Goal: Transaction & Acquisition: Subscribe to service/newsletter

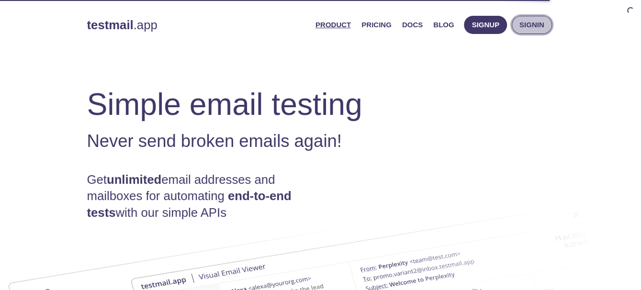
click at [535, 17] on button "Signin" at bounding box center [532, 25] width 40 height 18
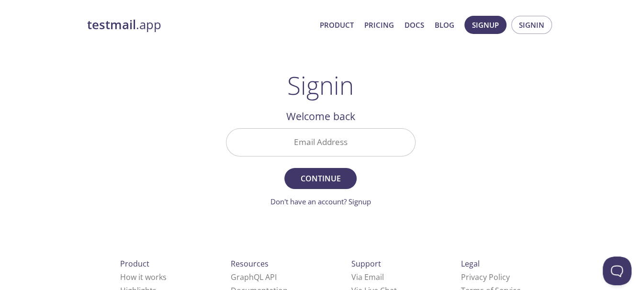
click at [330, 148] on input "Email Address" at bounding box center [320, 142] width 189 height 27
click at [524, 30] on span "Signin" at bounding box center [531, 25] width 25 height 12
click at [488, 88] on div "testmail .app Product Pricing Docs Blog Signup Signin Signin Welcome back Email…" at bounding box center [321, 209] width 490 height 399
click at [530, 24] on span "Signin" at bounding box center [531, 25] width 25 height 12
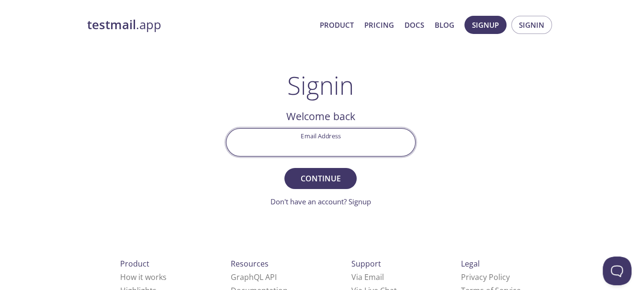
click at [354, 149] on input "Email Address" at bounding box center [320, 142] width 189 height 27
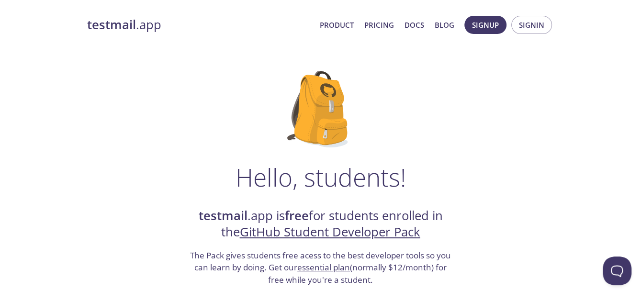
click at [348, 229] on link "GitHub Student Developer Pack" at bounding box center [330, 232] width 180 height 17
click at [301, 235] on link "GitHub Student Developer Pack" at bounding box center [330, 232] width 180 height 17
click at [360, 228] on link "GitHub Student Developer Pack" at bounding box center [330, 232] width 180 height 17
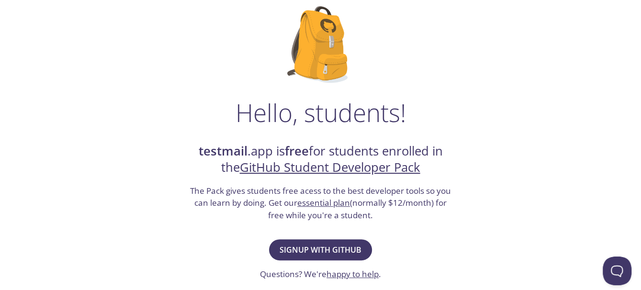
scroll to position [79, 0]
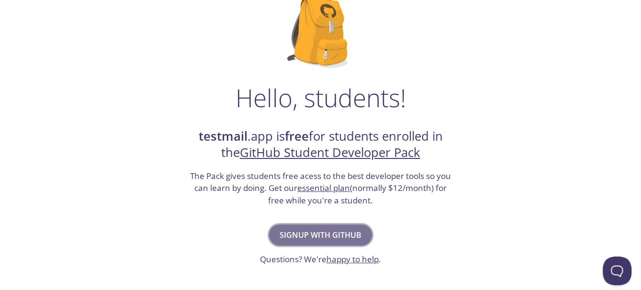
click at [329, 229] on span "Signup with GitHub" at bounding box center [321, 234] width 82 height 13
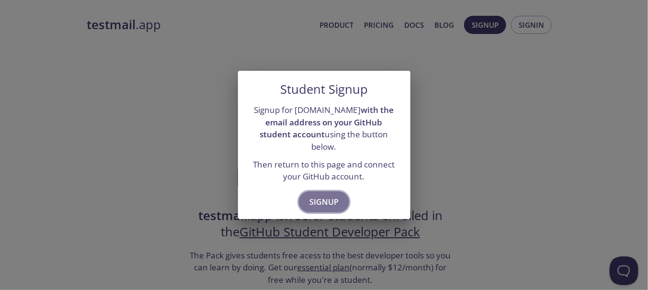
click at [330, 195] on span "Signup" at bounding box center [323, 201] width 29 height 13
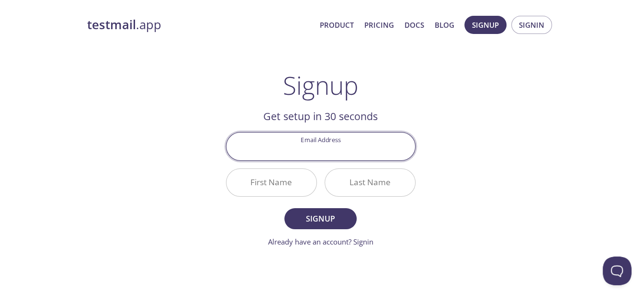
click at [311, 154] on input "Email Address" at bounding box center [320, 146] width 189 height 27
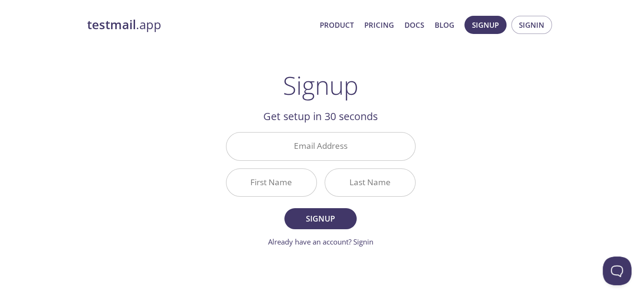
click at [438, 91] on div "testmail .app Product Pricing Docs Blog Signup Signin Signup Get setup in 30 se…" at bounding box center [321, 229] width 490 height 439
click at [529, 18] on button "Signin" at bounding box center [531, 25] width 41 height 18
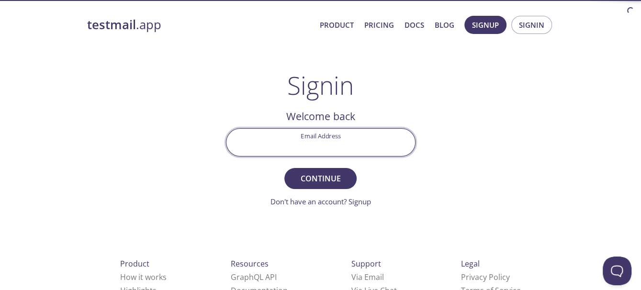
click at [337, 146] on input "Email Address" at bounding box center [320, 142] width 189 height 27
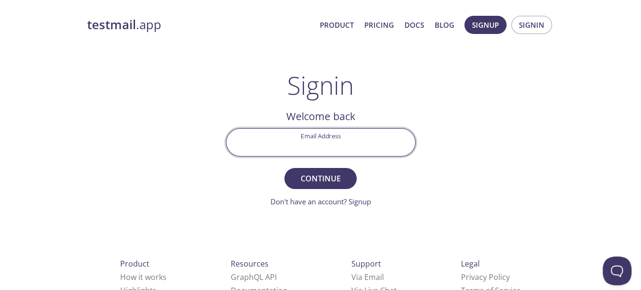
click at [351, 149] on input "Email Address" at bounding box center [320, 142] width 189 height 27
click at [499, 71] on div "testmail .app Product Pricing Docs Blog Signup Signin Signin Welcome back Email…" at bounding box center [321, 209] width 490 height 399
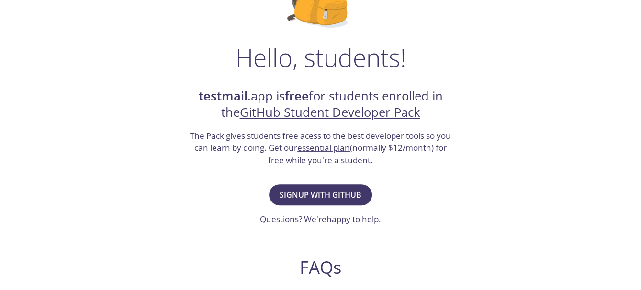
scroll to position [159, 0]
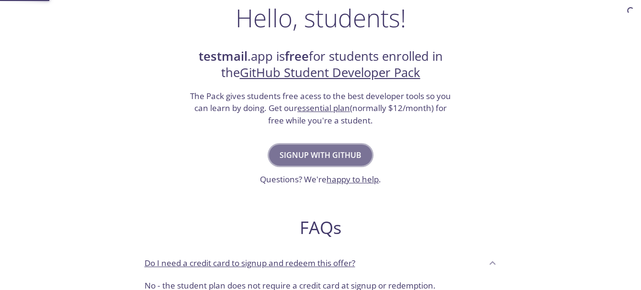
click at [326, 158] on span "Signup with GitHub" at bounding box center [321, 154] width 82 height 13
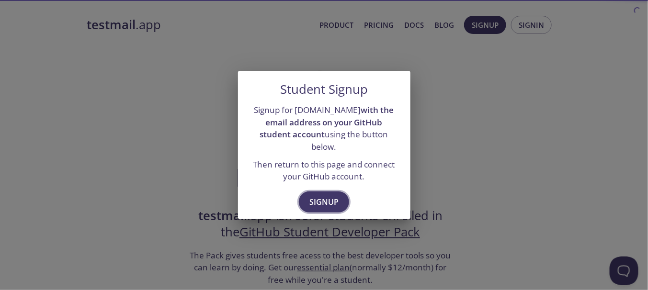
click at [320, 195] on span "Signup" at bounding box center [323, 201] width 29 height 13
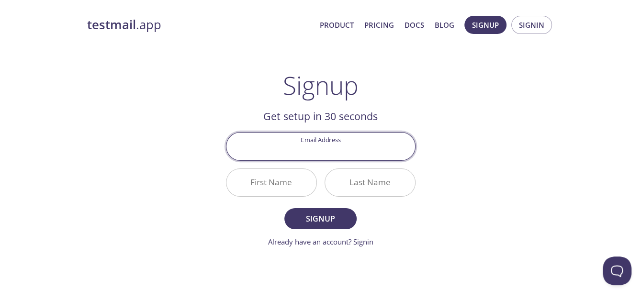
click at [324, 153] on input "Email Address" at bounding box center [320, 146] width 189 height 27
type input "tuzhicute@gmail.com"
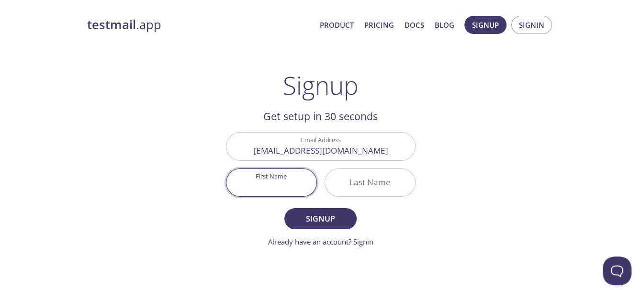
click at [276, 186] on input "First Name" at bounding box center [271, 182] width 90 height 27
type input "Guda"
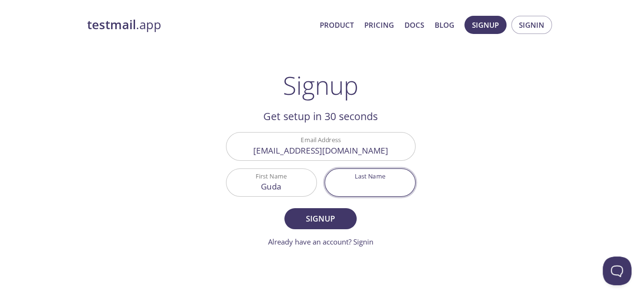
click at [344, 182] on input "Last Name" at bounding box center [370, 182] width 90 height 27
type input "kuda"
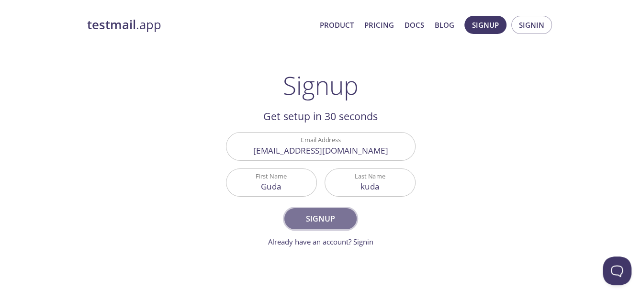
click at [345, 209] on button "Signup" at bounding box center [320, 218] width 72 height 21
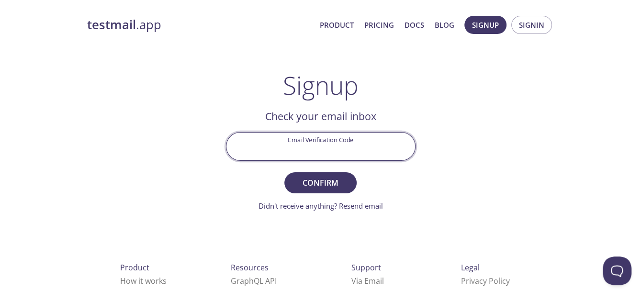
click at [304, 142] on input "Email Verification Code" at bounding box center [320, 146] width 189 height 27
paste input "W4SZ4AP"
type input "W4SZ4AP"
click at [337, 174] on button "Confirm" at bounding box center [320, 182] width 72 height 21
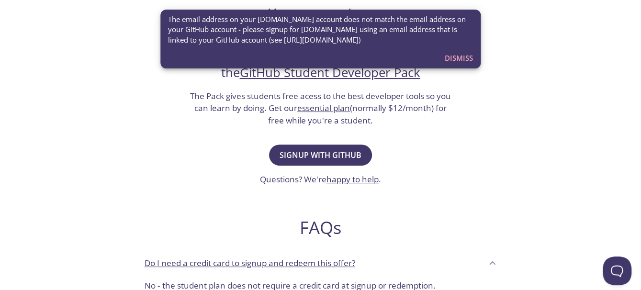
scroll to position [79, 0]
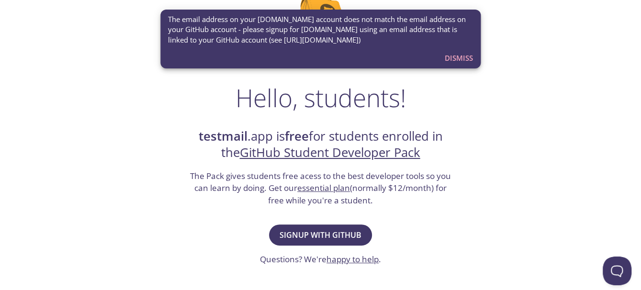
click at [265, 26] on span "The email address on your testmail.app account does not match the email address…" at bounding box center [320, 29] width 305 height 31
click at [476, 233] on div "Hello, students! testmail .app is free for students enrolled in the GitHub Stud…" at bounding box center [320, 268] width 467 height 585
click at [452, 56] on span "Dismiss" at bounding box center [459, 58] width 28 height 12
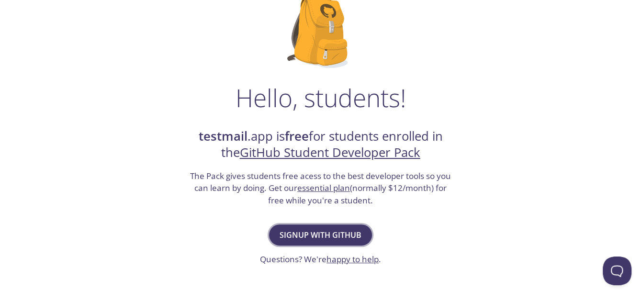
click at [327, 236] on span "Signup with GitHub" at bounding box center [321, 234] width 82 height 13
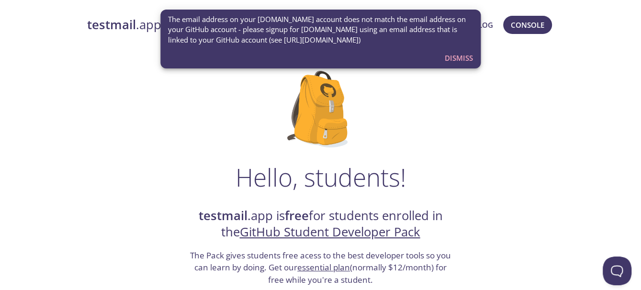
click at [462, 59] on span "Dismiss" at bounding box center [459, 58] width 28 height 12
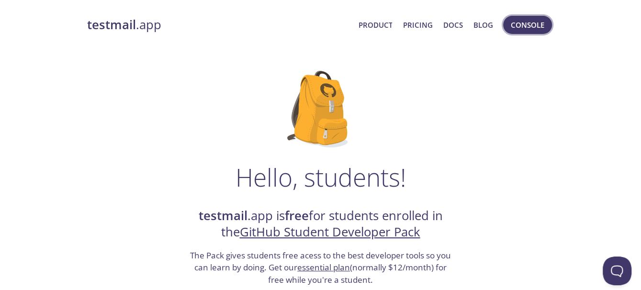
click at [534, 25] on span "Console" at bounding box center [528, 25] width 34 height 12
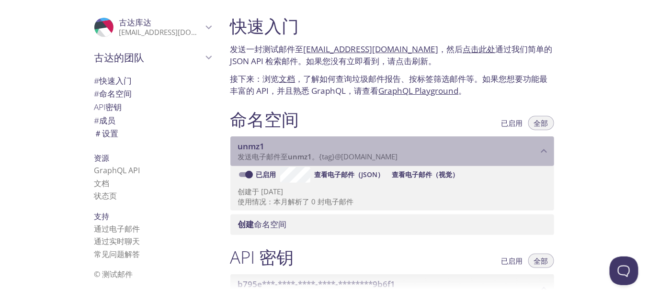
click at [278, 150] on span "unmz1" at bounding box center [388, 146] width 300 height 11
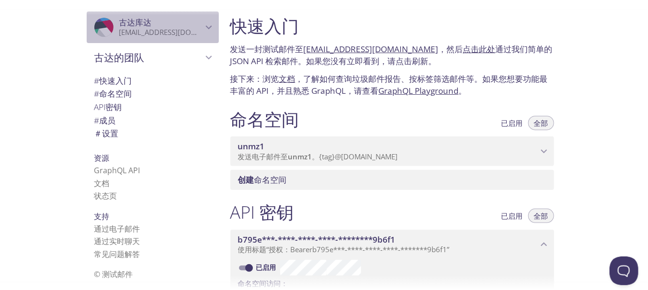
click at [189, 29] on p "[EMAIL_ADDRESS][DOMAIN_NAME]" at bounding box center [160, 33] width 83 height 10
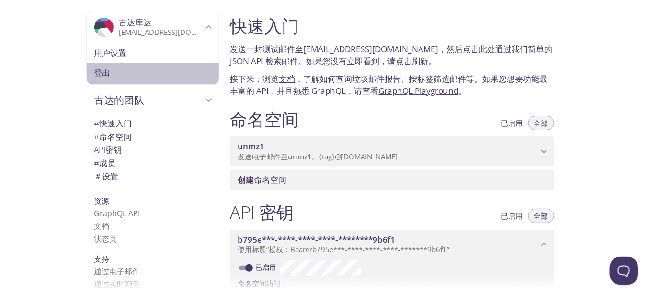
click at [119, 78] on span "登出" at bounding box center [152, 73] width 117 height 12
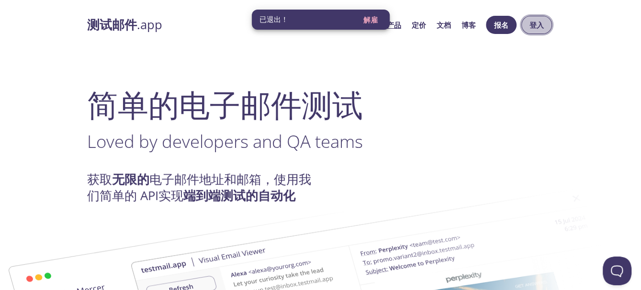
click at [528, 24] on button "登入" at bounding box center [536, 25] width 31 height 18
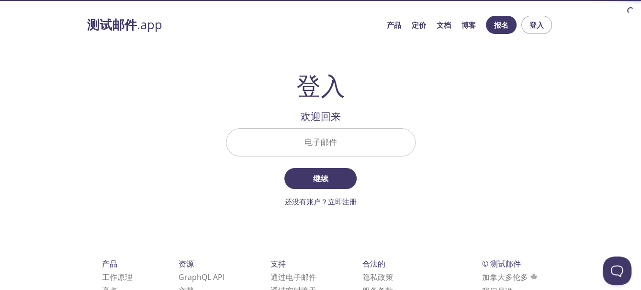
click at [316, 150] on input "电子邮件" at bounding box center [320, 142] width 189 height 27
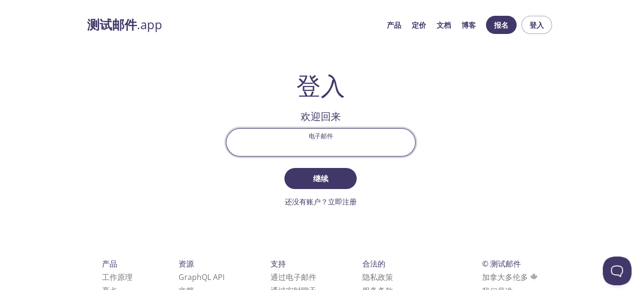
paste input "[EMAIL_ADDRESS][DOMAIN_NAME]"
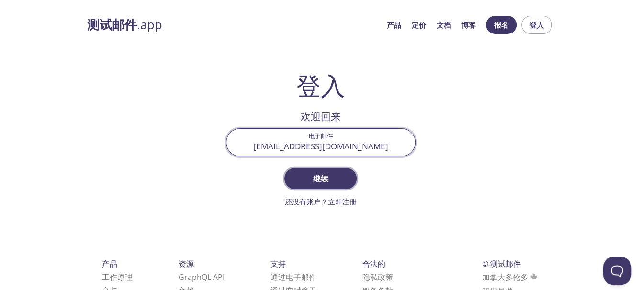
type input "[EMAIL_ADDRESS][DOMAIN_NAME]"
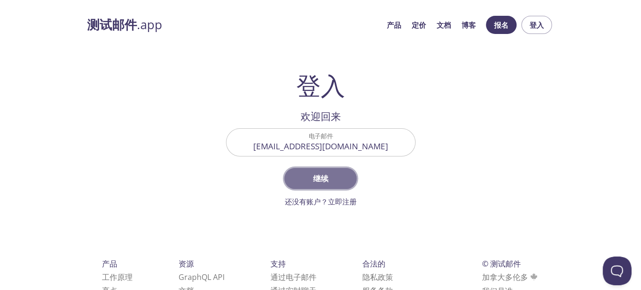
click at [327, 180] on font "继续" at bounding box center [320, 178] width 15 height 11
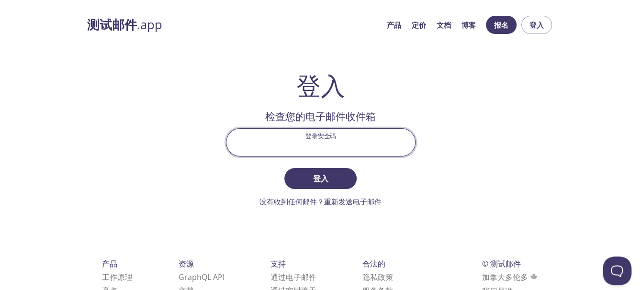
click at [330, 144] on input "登录安全码" at bounding box center [320, 142] width 189 height 27
paste input "H1LR2K8"
type input "H1LR2K8"
click at [331, 180] on span "登入" at bounding box center [320, 178] width 51 height 13
